Goal: Complete application form

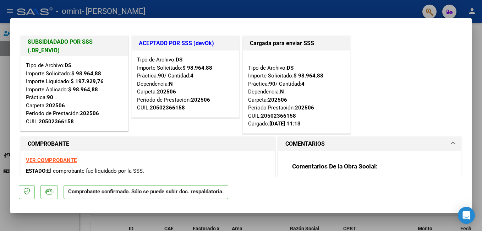
click at [474, 158] on div at bounding box center [241, 115] width 482 height 231
type input "$ 0,00"
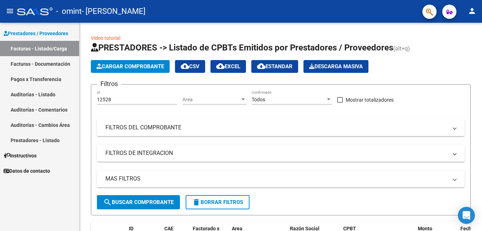
click at [475, 11] on mat-icon "person" at bounding box center [472, 11] width 9 height 9
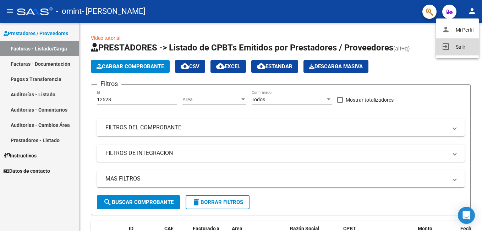
click at [446, 51] on button "exit_to_app Salir" at bounding box center [457, 46] width 43 height 17
